Goal: Transaction & Acquisition: Purchase product/service

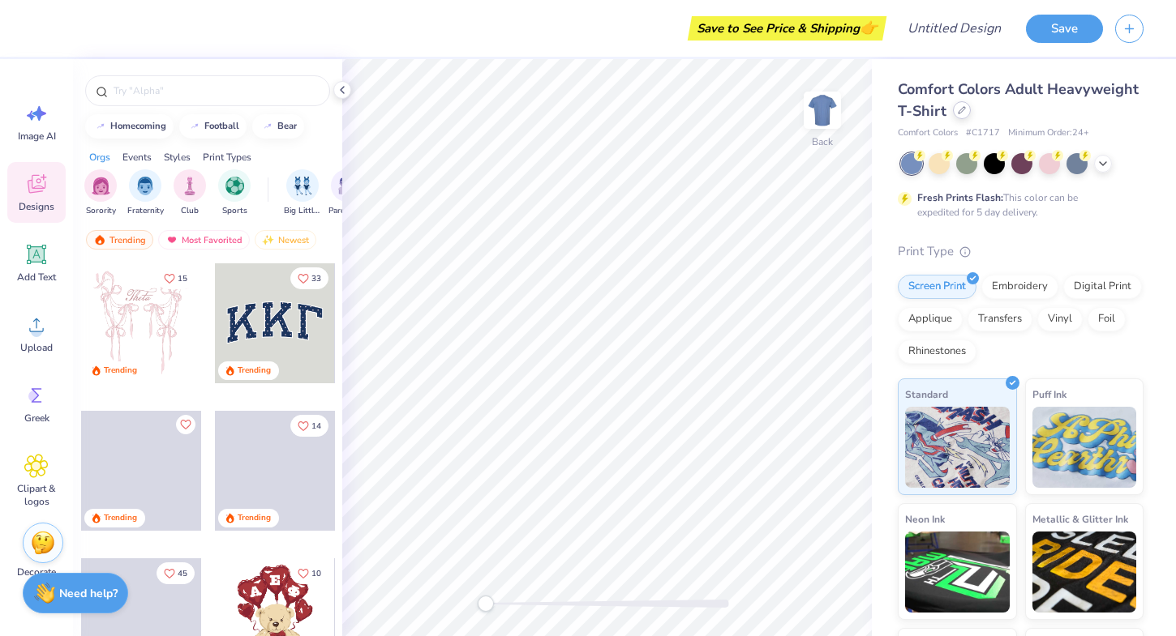
click at [961, 117] on div at bounding box center [962, 110] width 18 height 18
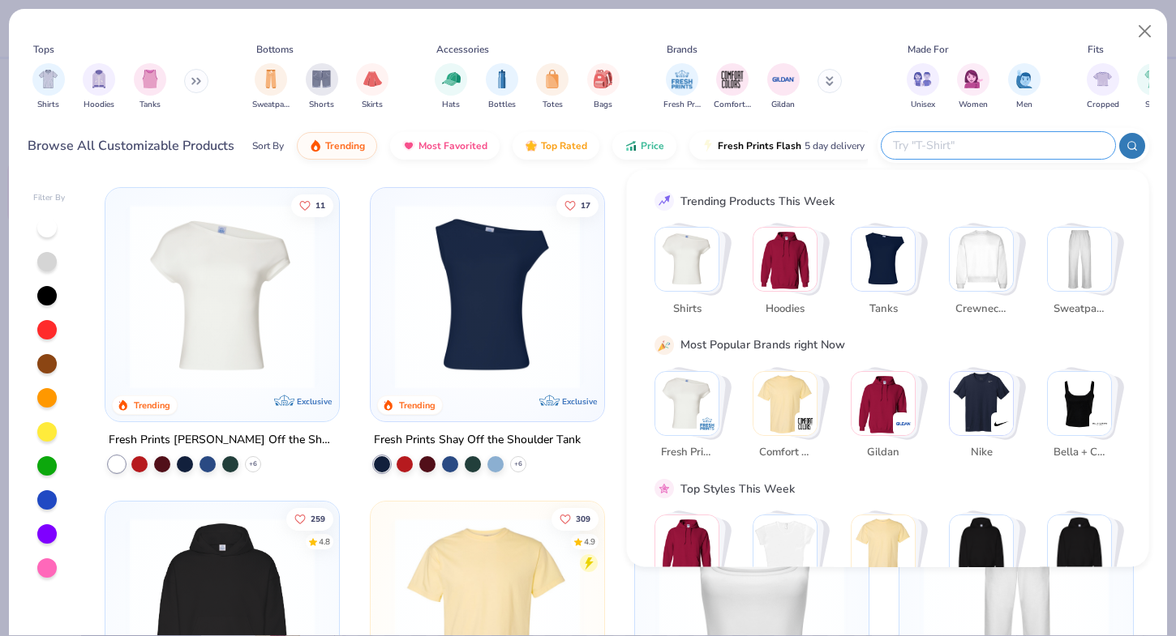
click at [1051, 148] on input "text" at bounding box center [997, 145] width 212 height 19
type input "quarter zip"
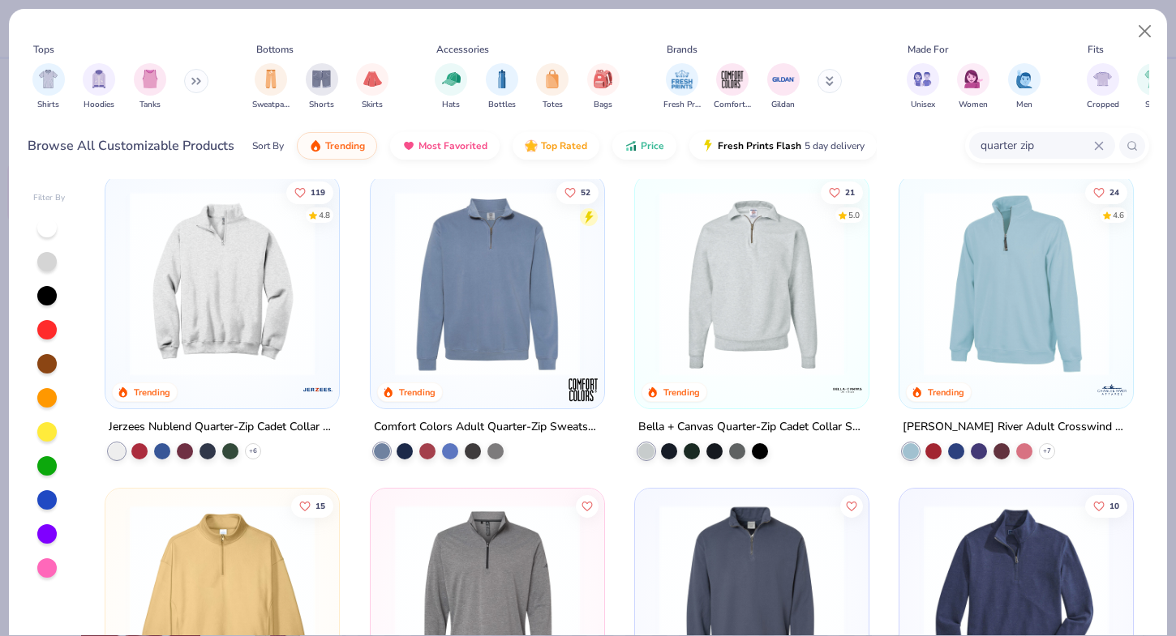
scroll to position [14, 0]
click at [409, 445] on div at bounding box center [404, 449] width 16 height 16
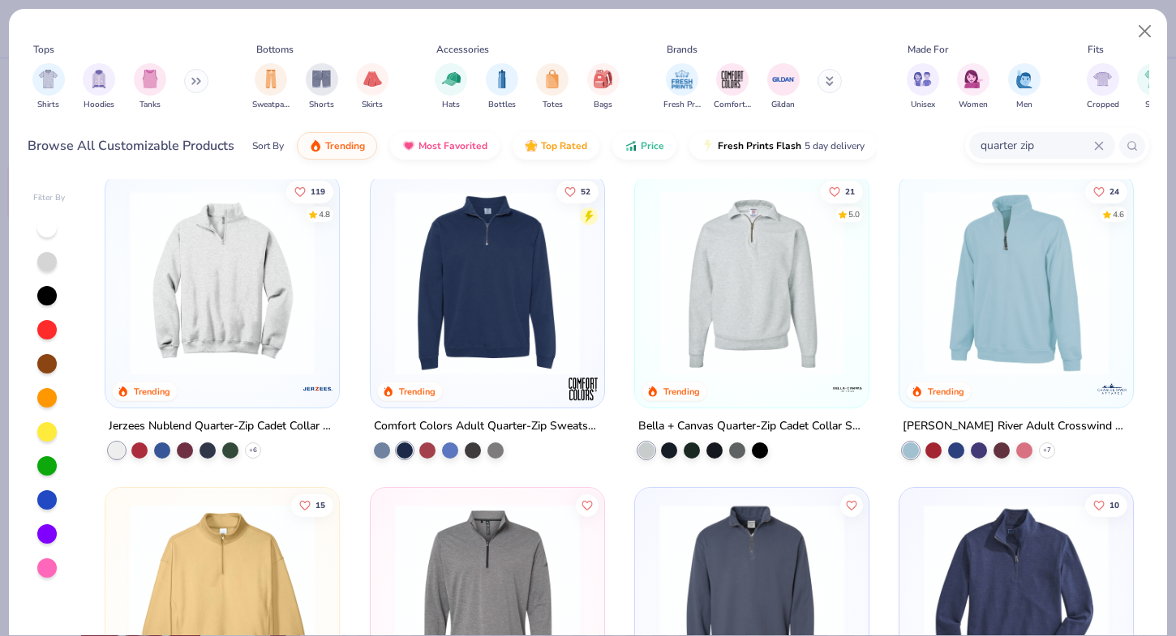
click at [499, 317] on img at bounding box center [487, 283] width 201 height 185
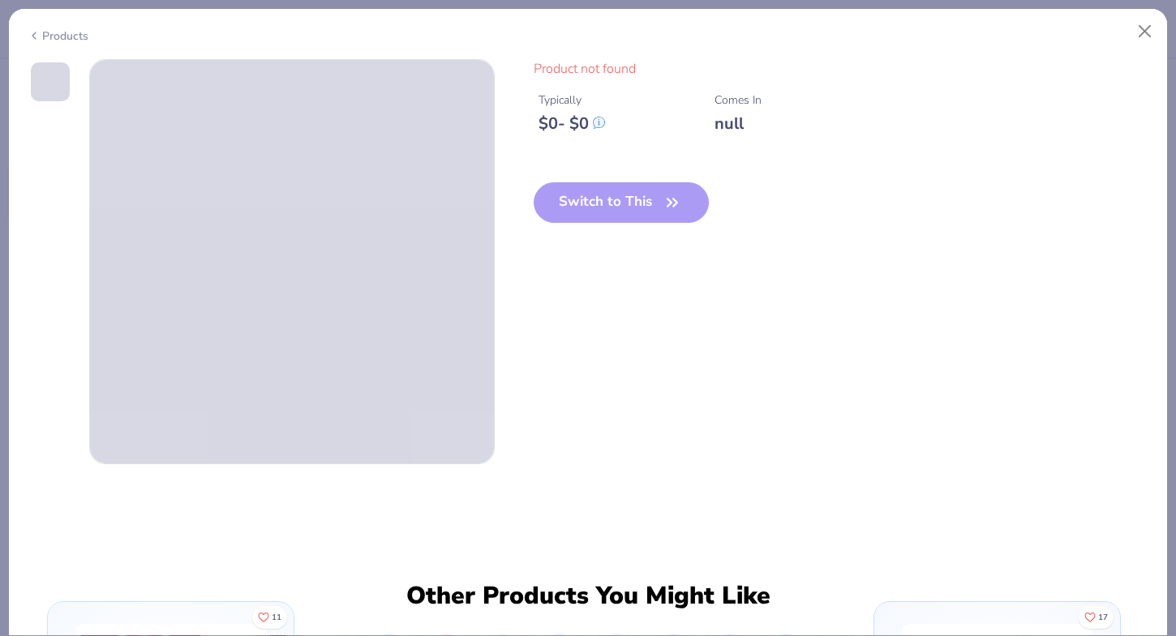
click at [663, 208] on div "Switch to This" at bounding box center [621, 215] width 176 height 66
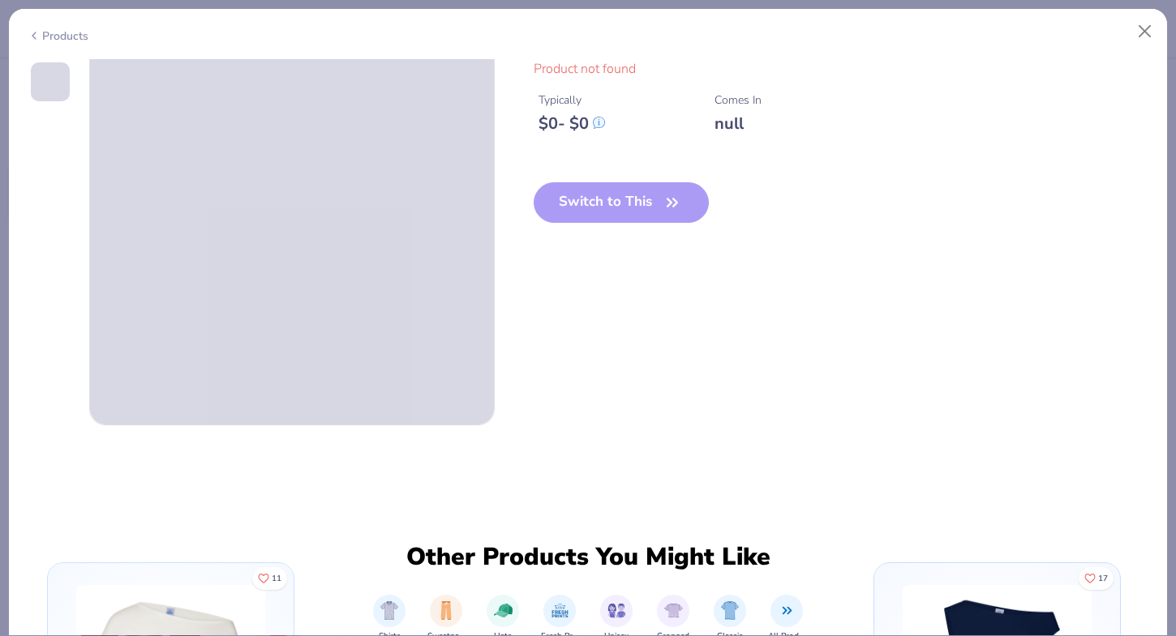
scroll to position [327, 0]
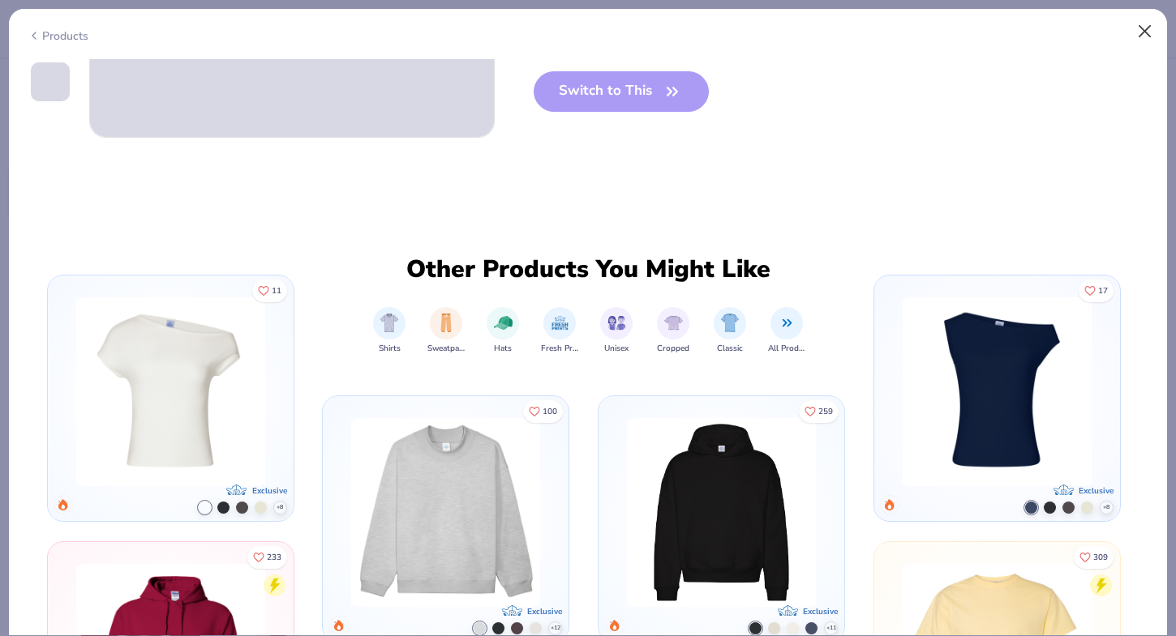
click at [1149, 43] on button "Close" at bounding box center [1144, 31] width 31 height 31
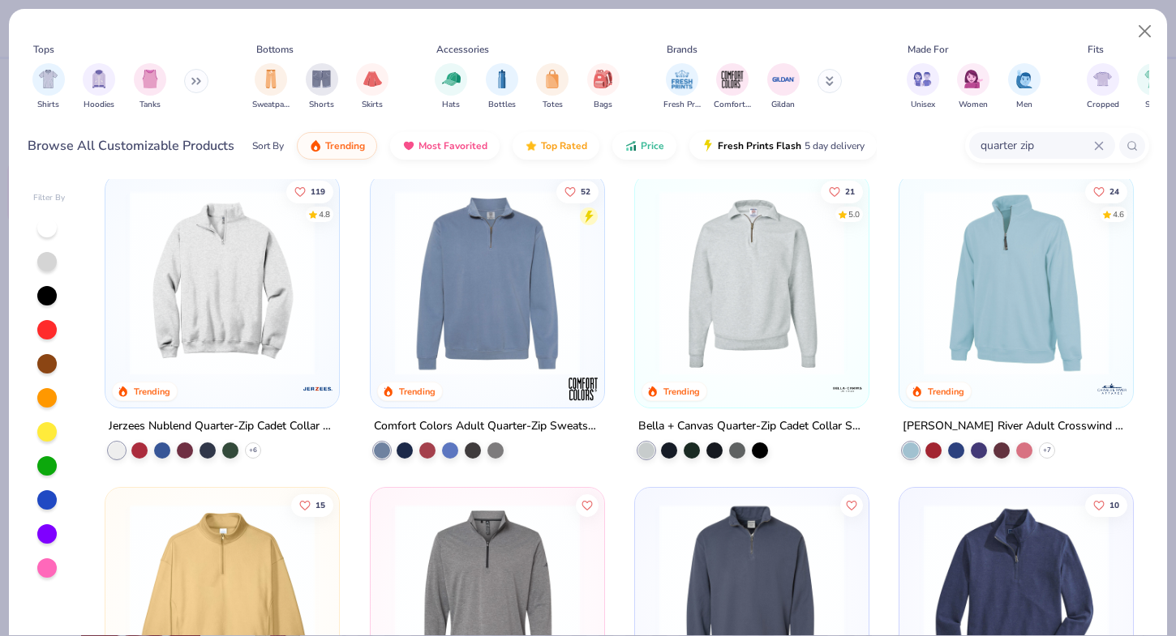
click at [308, 268] on img at bounding box center [222, 283] width 201 height 185
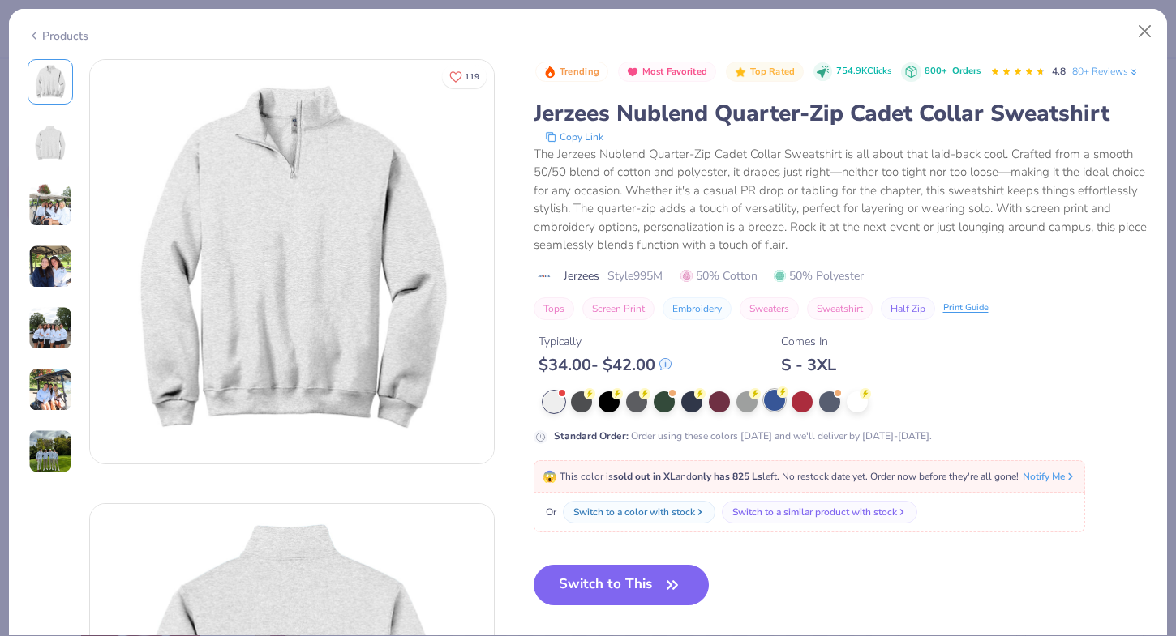
click at [775, 405] on div at bounding box center [774, 400] width 21 height 21
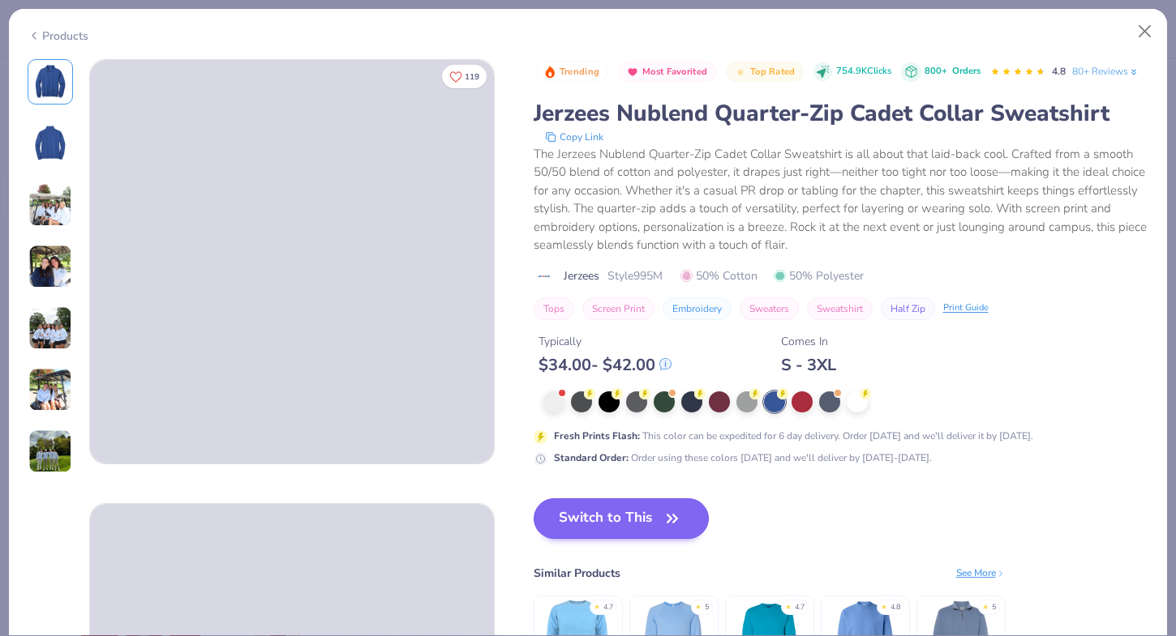
click at [662, 520] on span "button" at bounding box center [672, 519] width 23 height 23
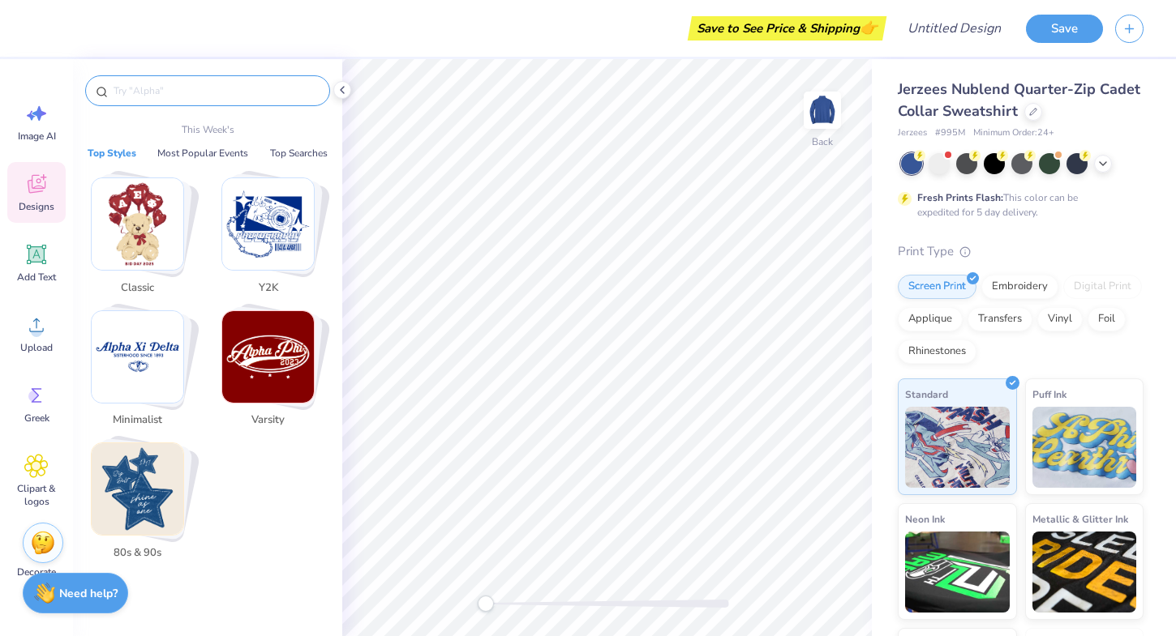
click at [206, 90] on input "text" at bounding box center [216, 91] width 208 height 16
click at [48, 263] on icon at bounding box center [36, 254] width 24 height 24
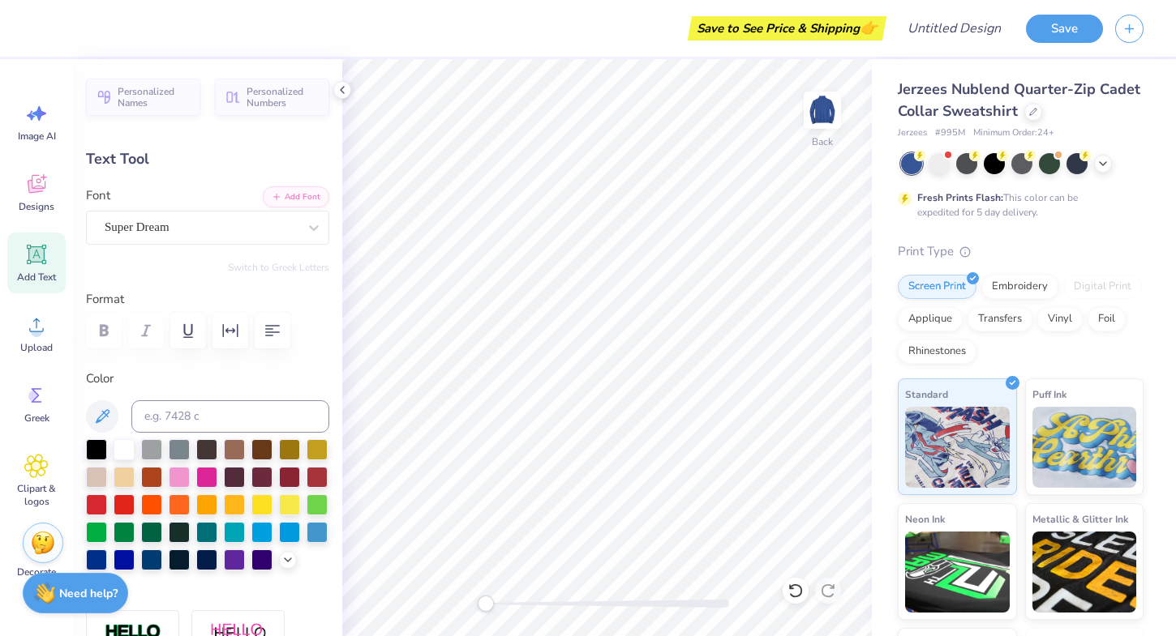
scroll to position [0, 1]
type textarea "SLICE"
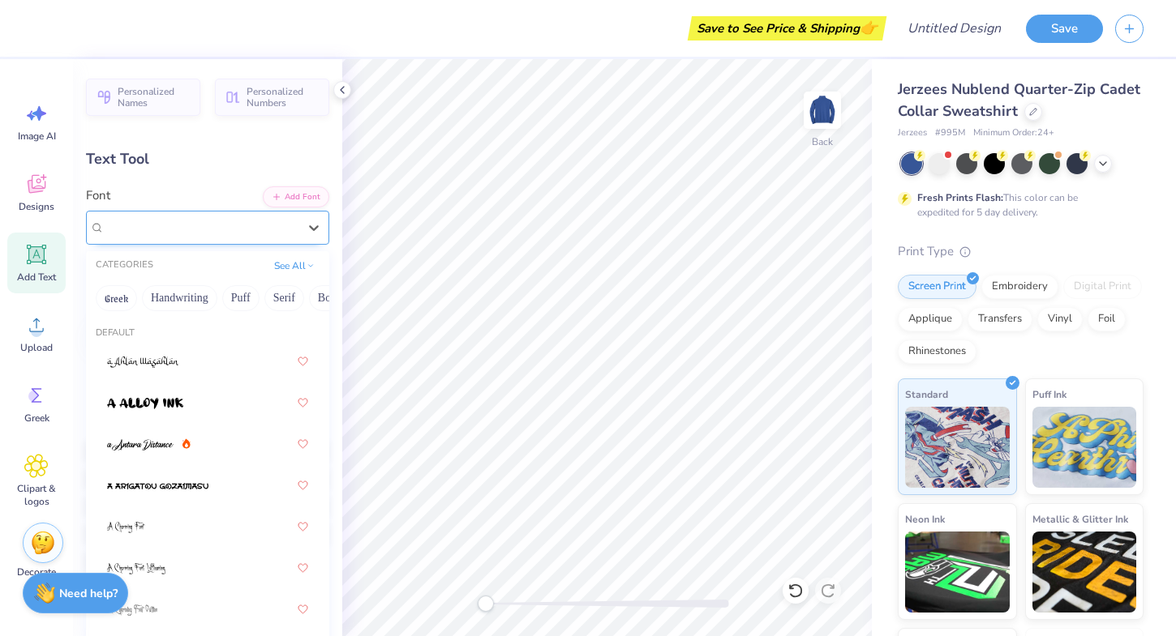
click at [315, 242] on div at bounding box center [313, 228] width 29 height 32
click at [126, 303] on button "Greek" at bounding box center [116, 298] width 41 height 26
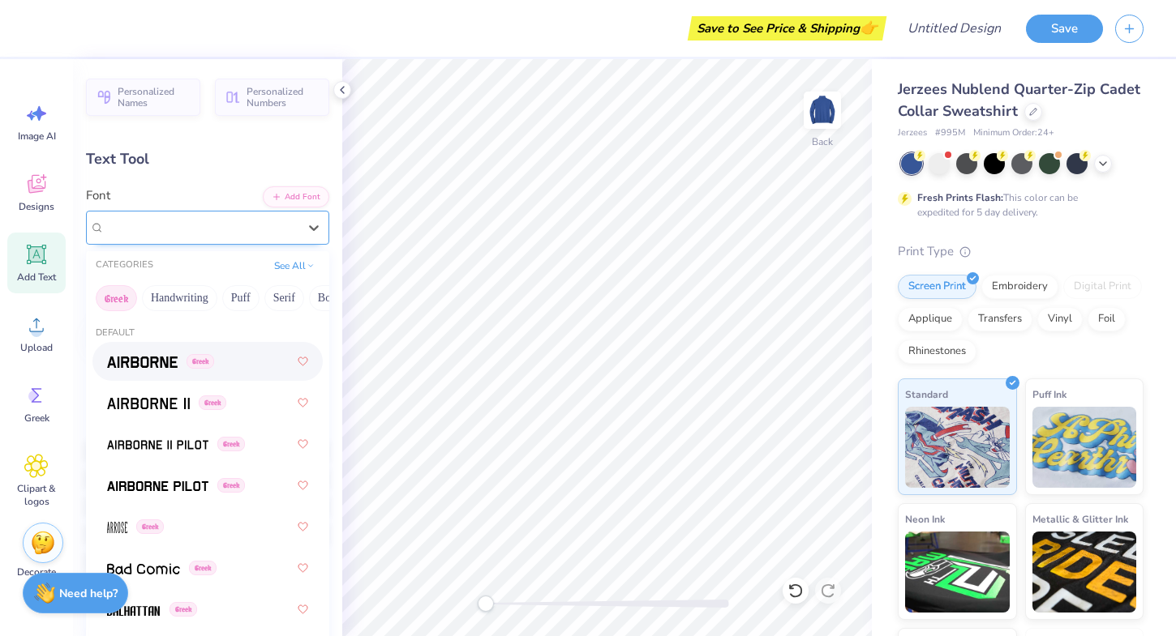
click at [268, 221] on div "Super Dream" at bounding box center [201, 227] width 196 height 25
click at [272, 302] on button "Serif" at bounding box center [284, 298] width 40 height 26
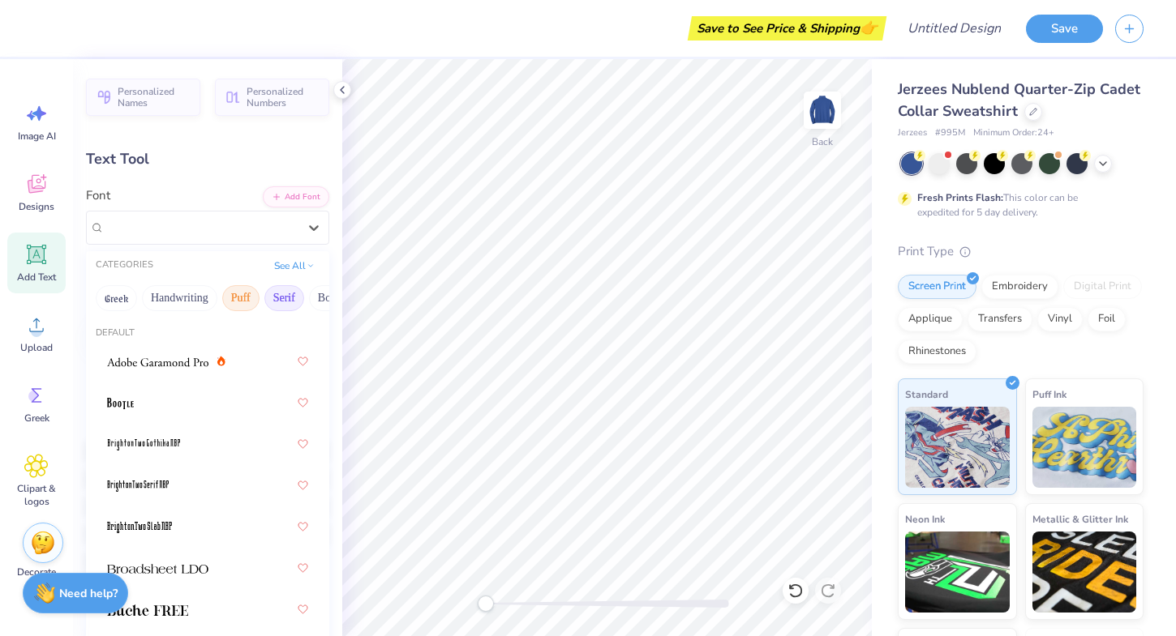
click at [245, 302] on button "Puff" at bounding box center [240, 298] width 37 height 26
click at [282, 306] on button "Serif" at bounding box center [284, 298] width 40 height 26
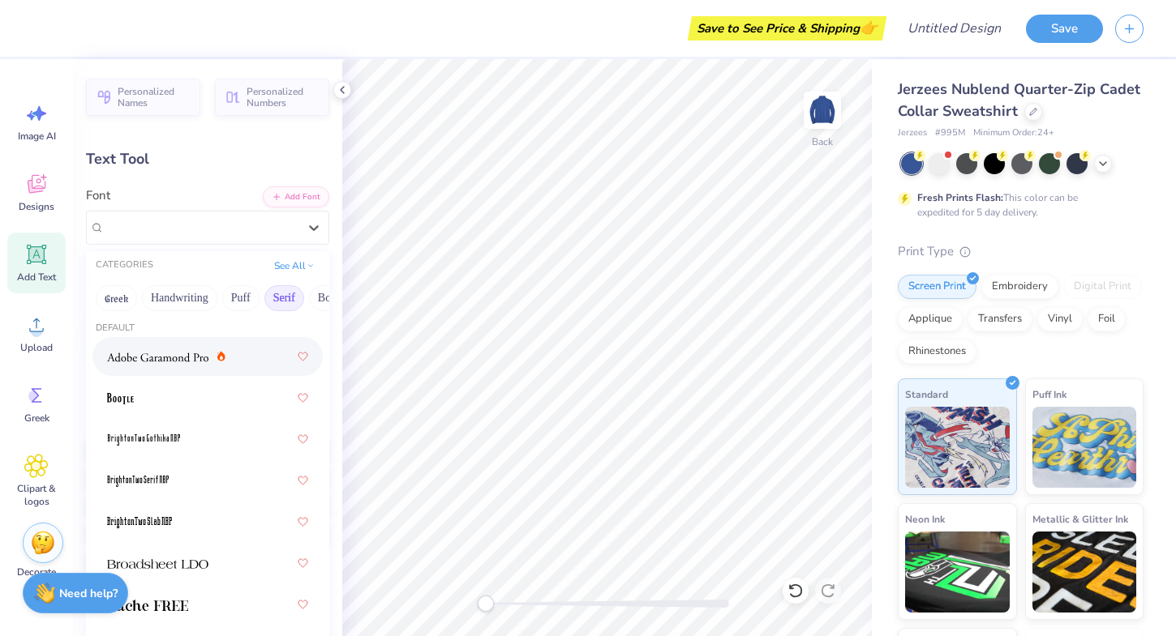
click at [253, 365] on div at bounding box center [207, 356] width 201 height 29
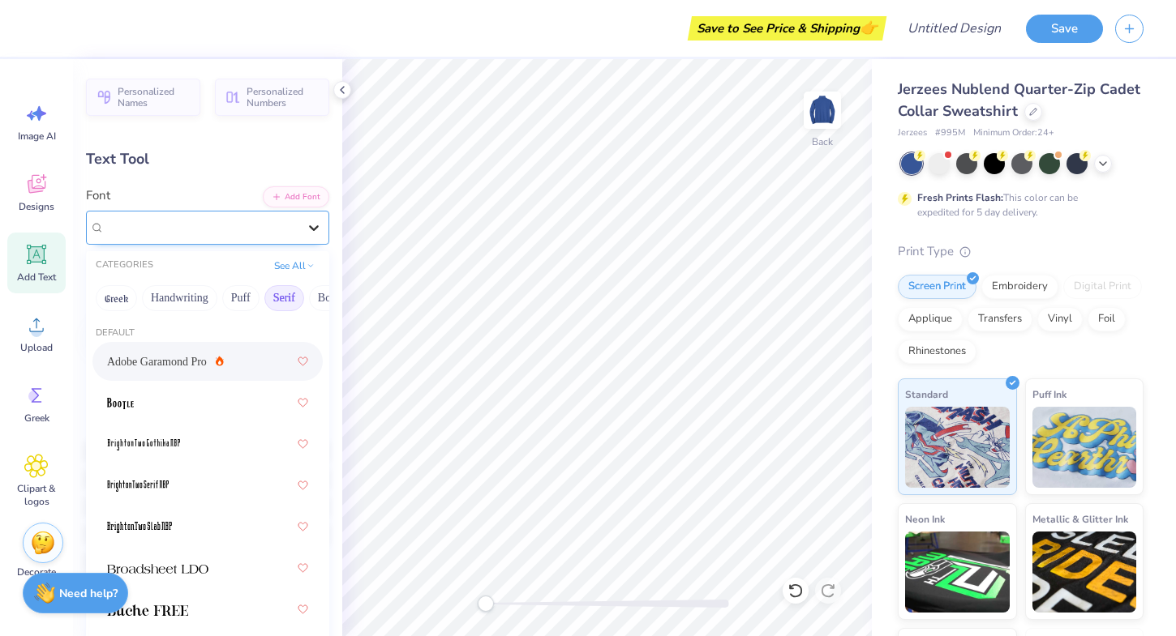
click at [309, 216] on div at bounding box center [313, 227] width 29 height 29
click at [202, 239] on div "Adobe Garamond Pro" at bounding box center [207, 228] width 243 height 34
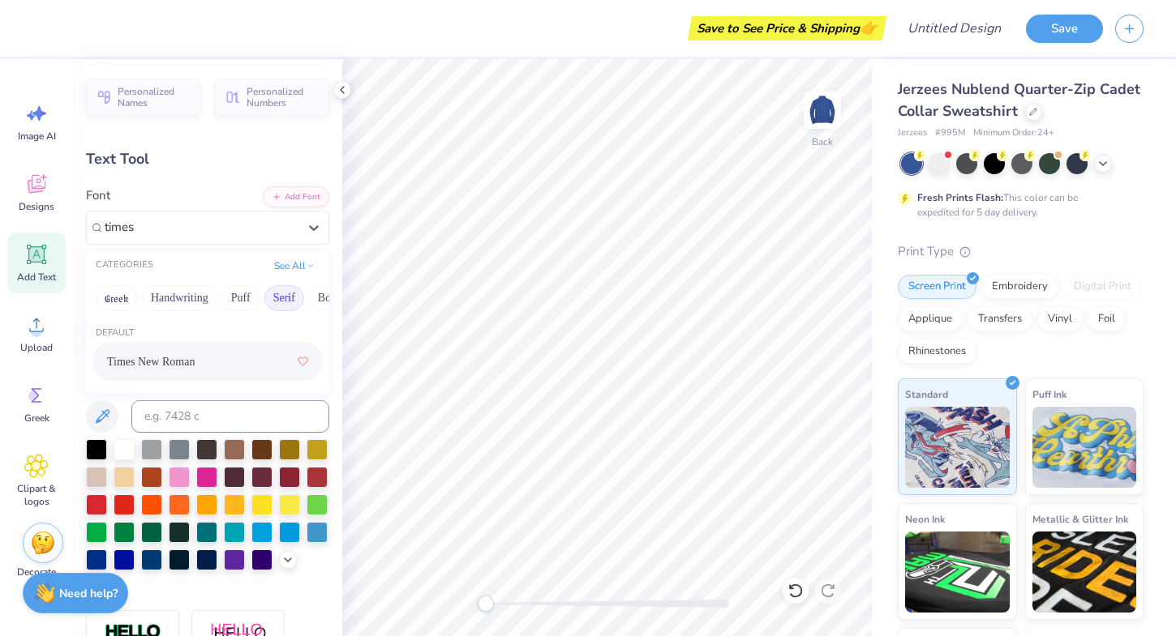
click at [242, 370] on div "Times New Roman" at bounding box center [207, 361] width 201 height 29
type input "times"
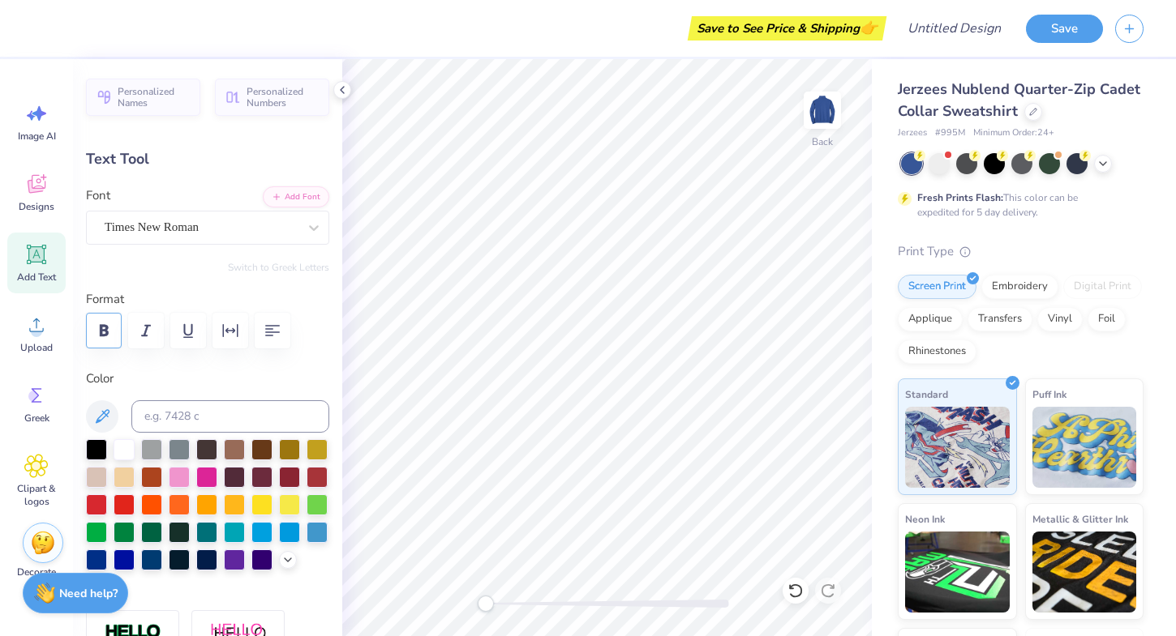
click at [111, 319] on button "button" at bounding box center [104, 331] width 36 height 36
click at [325, 296] on label "Format" at bounding box center [207, 299] width 243 height 19
click at [347, 91] on icon at bounding box center [342, 90] width 13 height 13
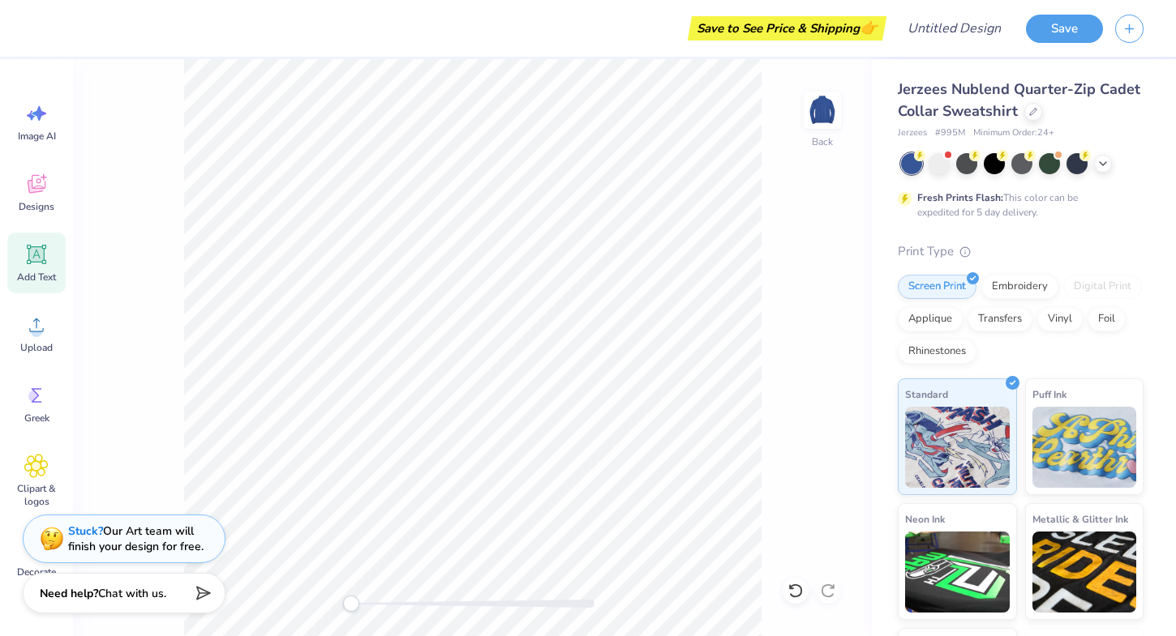
type input "7.77"
type input "1.95"
type input "10.92"
click at [824, 102] on img at bounding box center [822, 110] width 65 height 65
